Goal: Task Accomplishment & Management: Manage account settings

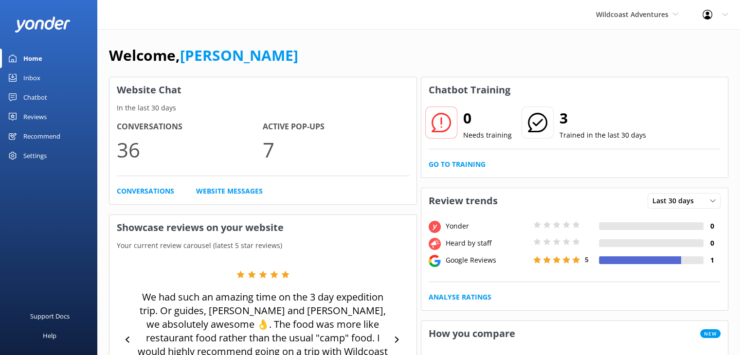
click at [36, 154] on div "Settings" at bounding box center [34, 155] width 23 height 19
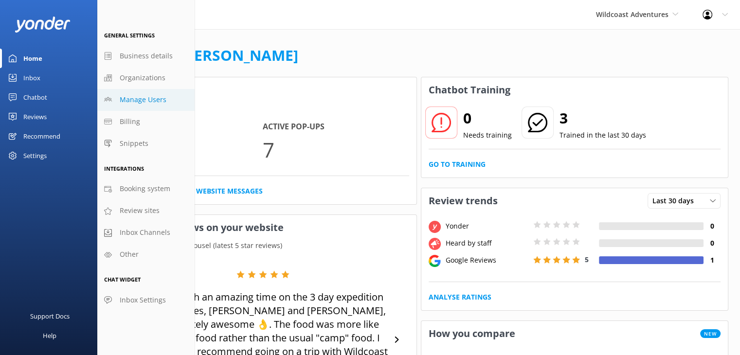
click at [148, 99] on span "Manage Users" at bounding box center [143, 99] width 47 height 11
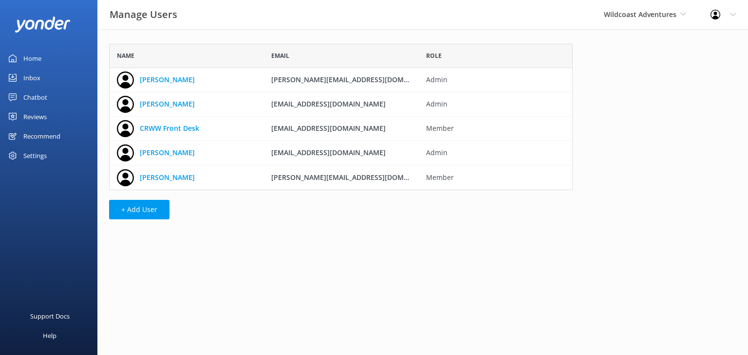
scroll to position [139, 456]
click at [146, 211] on button "+ Add User" at bounding box center [139, 209] width 60 height 19
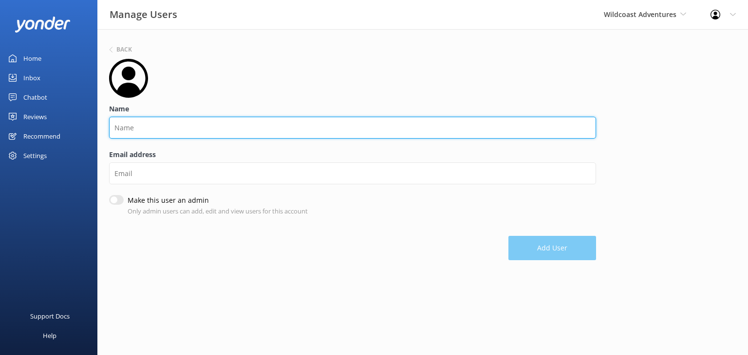
click at [176, 131] on input "Name" at bounding box center [352, 128] width 487 height 22
type input "Taya Rice"
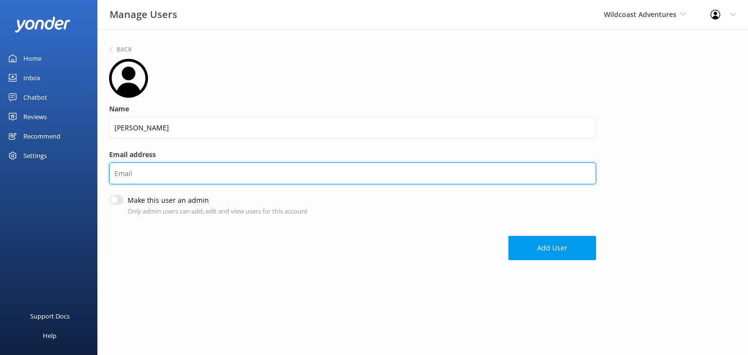
click at [169, 179] on input "Email address" at bounding box center [352, 174] width 487 height 22
type input "taya@crww.ca"
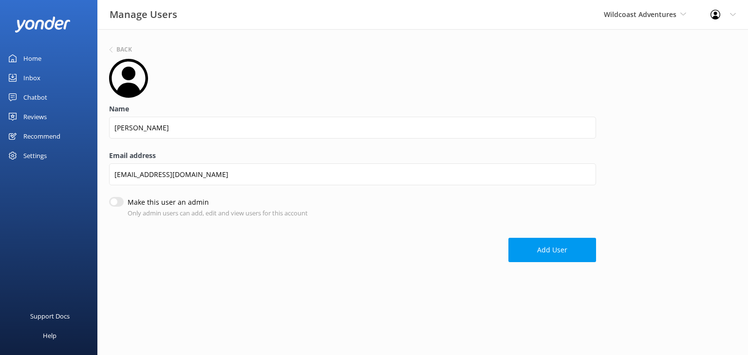
click at [115, 202] on input "Make this user an admin" at bounding box center [116, 202] width 15 height 10
checkbox input "true"
click at [551, 251] on button "Add User" at bounding box center [552, 250] width 88 height 24
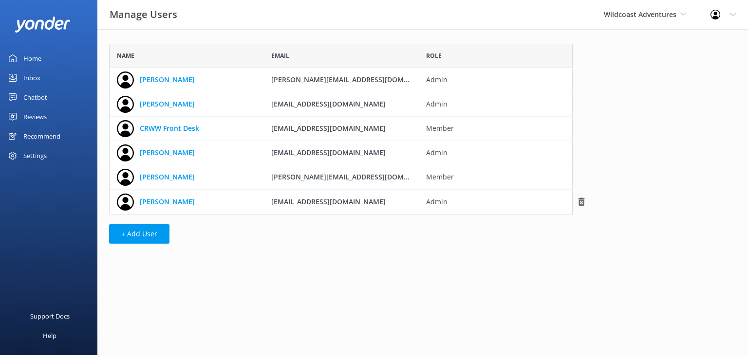
scroll to position [163, 456]
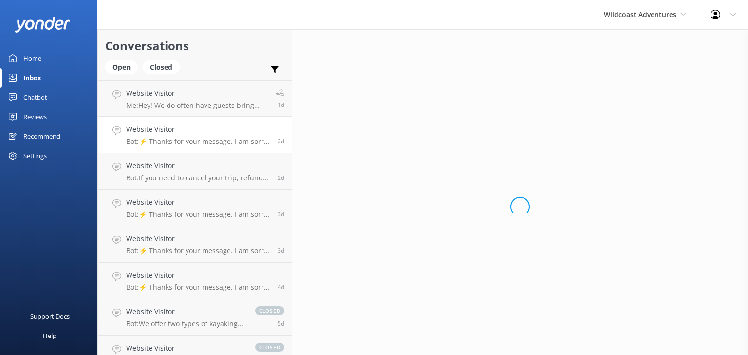
click at [201, 123] on link "Website Visitor Bot: ⚡ Thanks for your message. I am sorry I don't have that an…" at bounding box center [195, 135] width 194 height 36
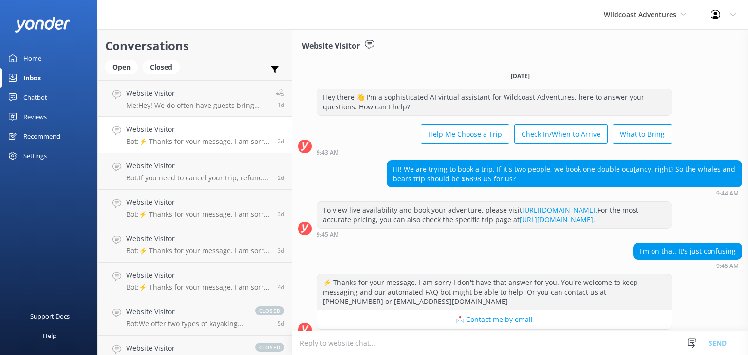
scroll to position [31, 0]
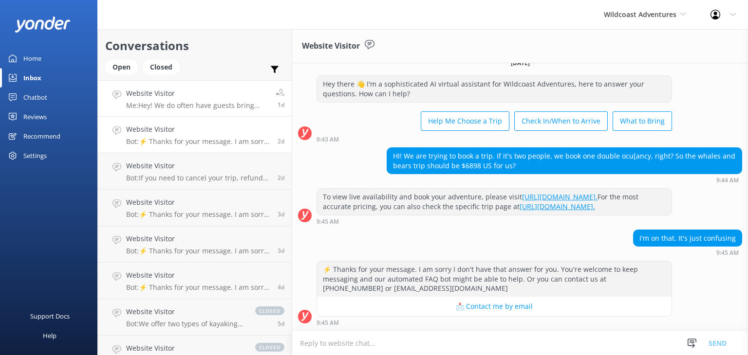
click at [178, 98] on h4 "Website Visitor" at bounding box center [197, 93] width 142 height 11
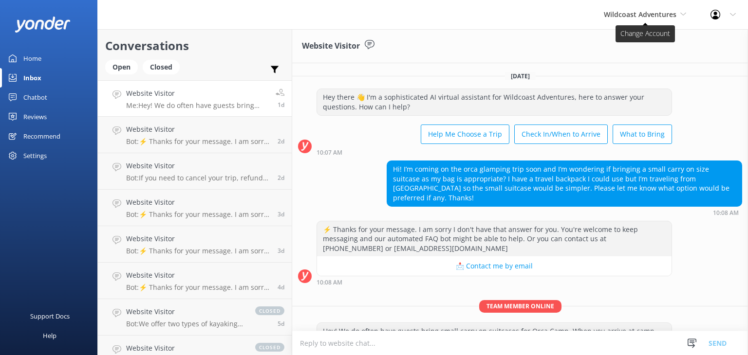
click at [638, 14] on span "Wildcoast Adventures" at bounding box center [639, 14] width 73 height 9
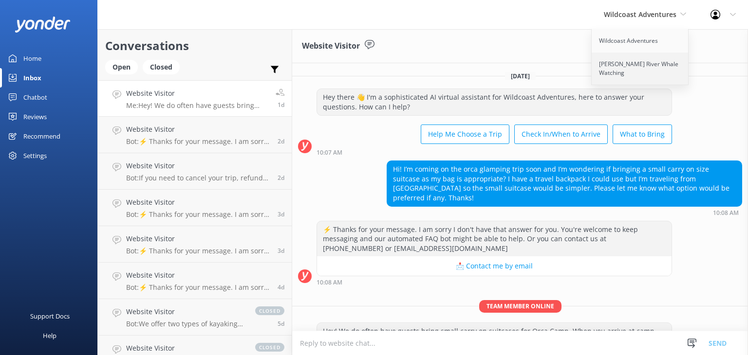
click at [633, 66] on link "[PERSON_NAME] River Whale Watching" at bounding box center [639, 69] width 97 height 32
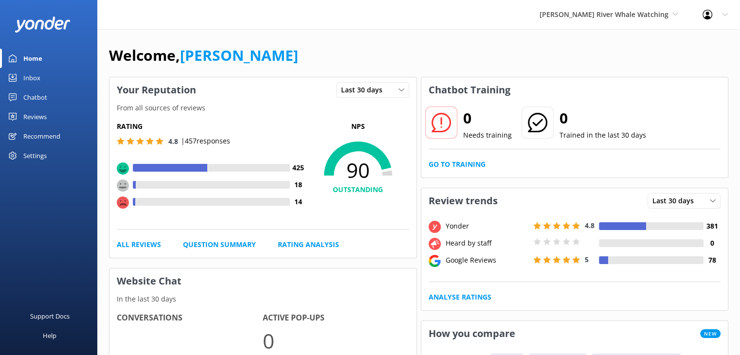
click at [37, 79] on div "Inbox" at bounding box center [31, 77] width 17 height 19
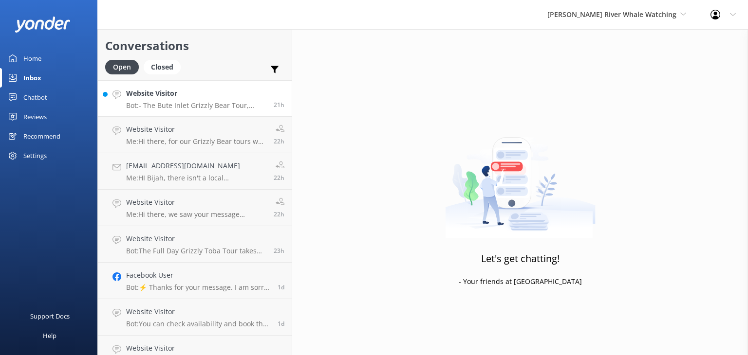
click at [211, 93] on h4 "Website Visitor" at bounding box center [196, 93] width 140 height 11
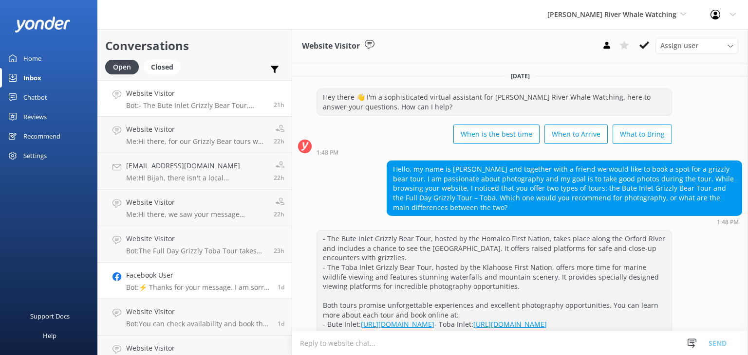
click at [216, 285] on p "Bot: ⚡ Thanks for your message. I am sorry I don't have that answer for you. Yo…" at bounding box center [198, 287] width 144 height 9
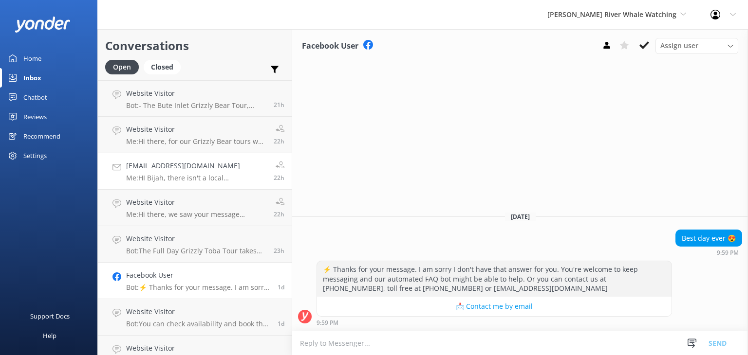
click at [237, 171] on h4 "bimalaspencer@hotmail.com" at bounding box center [196, 166] width 140 height 11
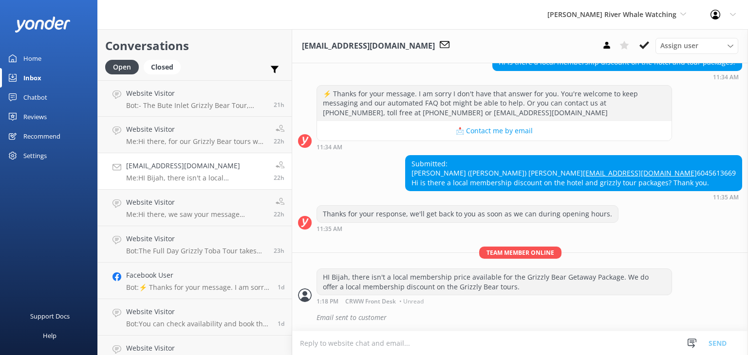
scroll to position [495, 0]
